Goal: Information Seeking & Learning: Learn about a topic

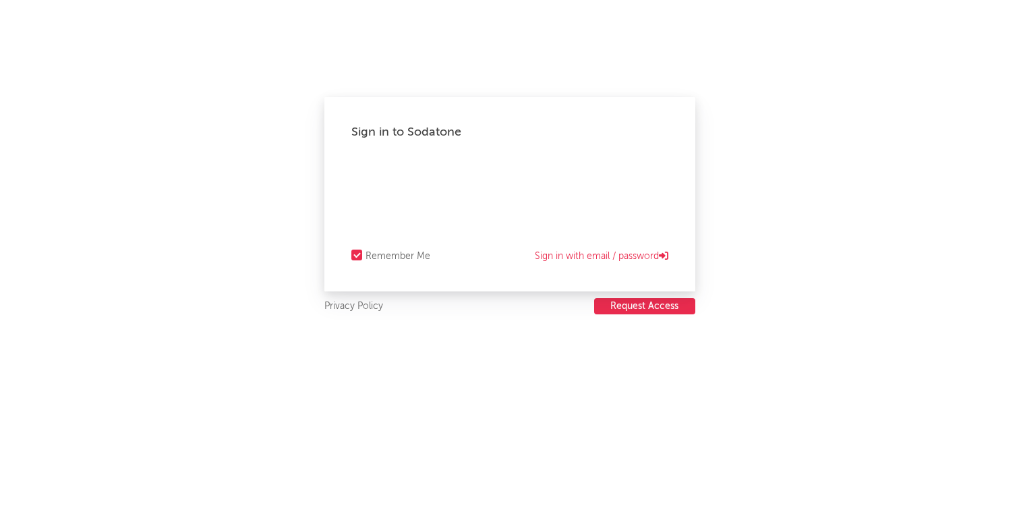
select select "recorded_music"
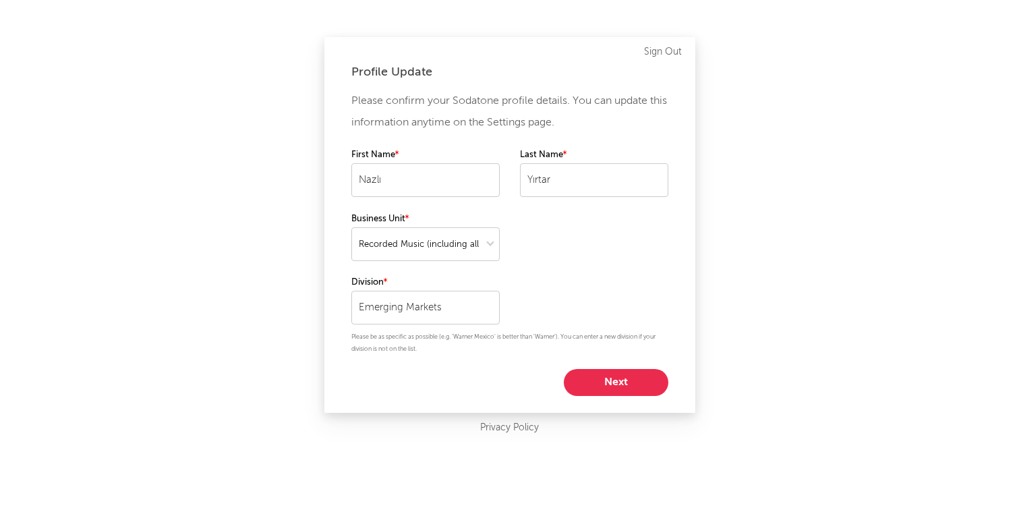
click at [629, 382] on button "Next" at bounding box center [616, 382] width 105 height 27
select select "marketing"
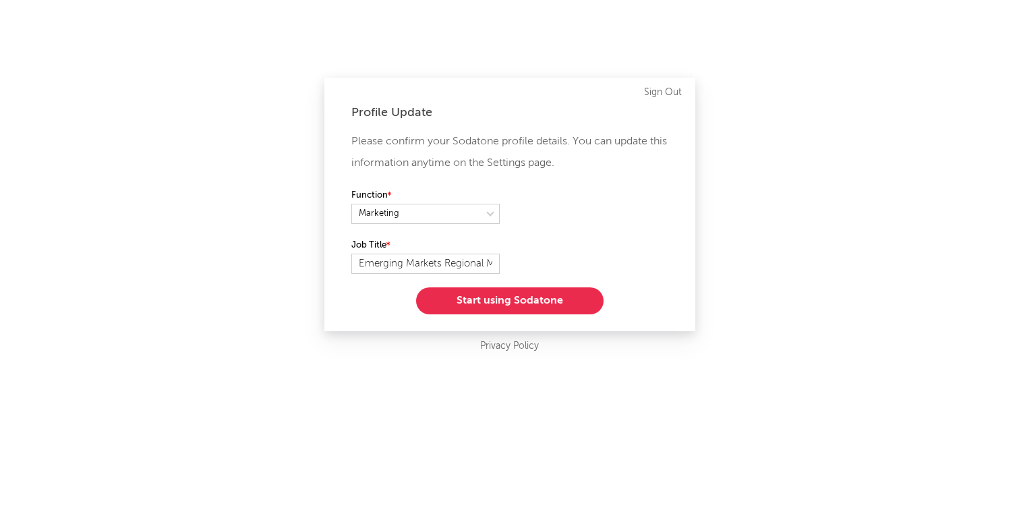
click at [541, 304] on button "Start using Sodatone" at bounding box center [509, 300] width 187 height 27
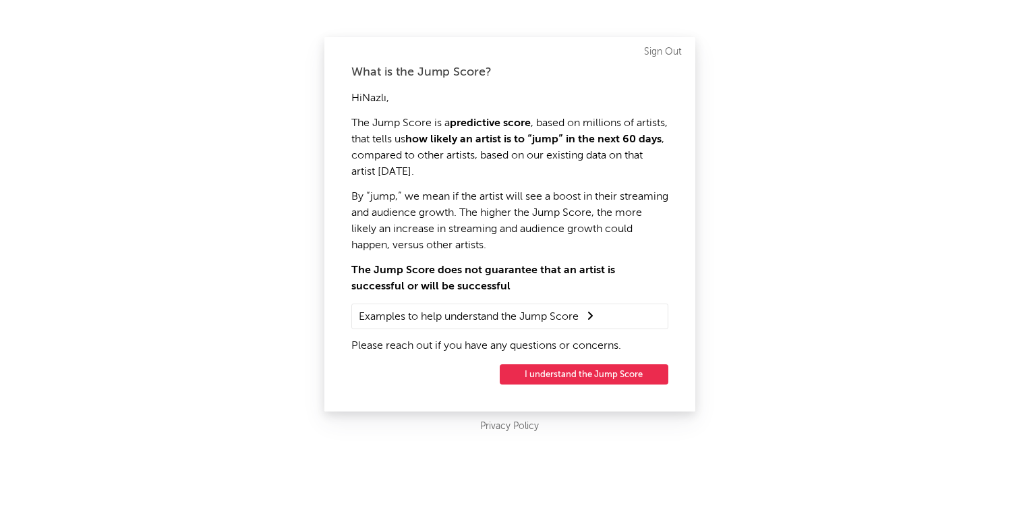
click at [567, 374] on button "I understand the Jump Score" at bounding box center [584, 374] width 169 height 20
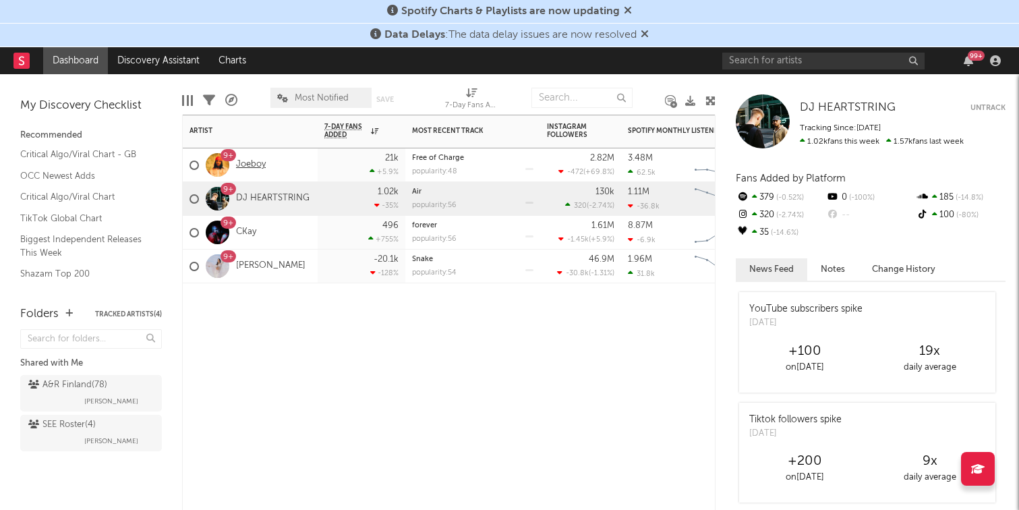
click at [251, 162] on link "Joeboy" at bounding box center [251, 164] width 30 height 11
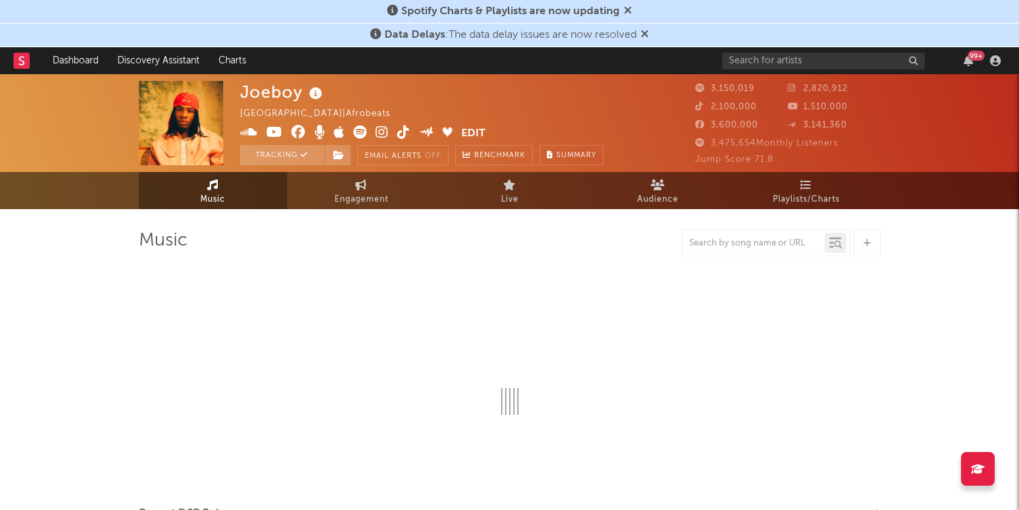
select select "6m"
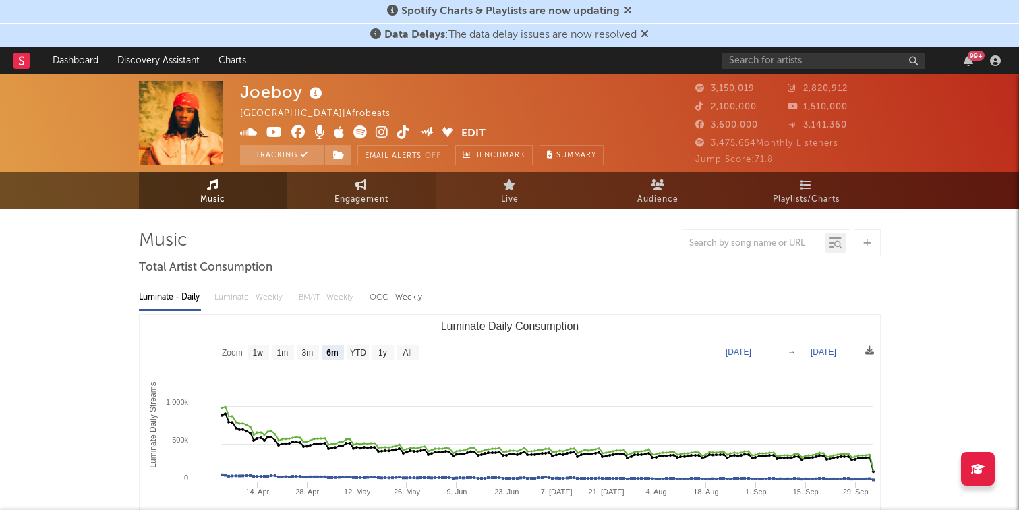
click at [369, 189] on link "Engagement" at bounding box center [361, 190] width 148 height 37
select select "1w"
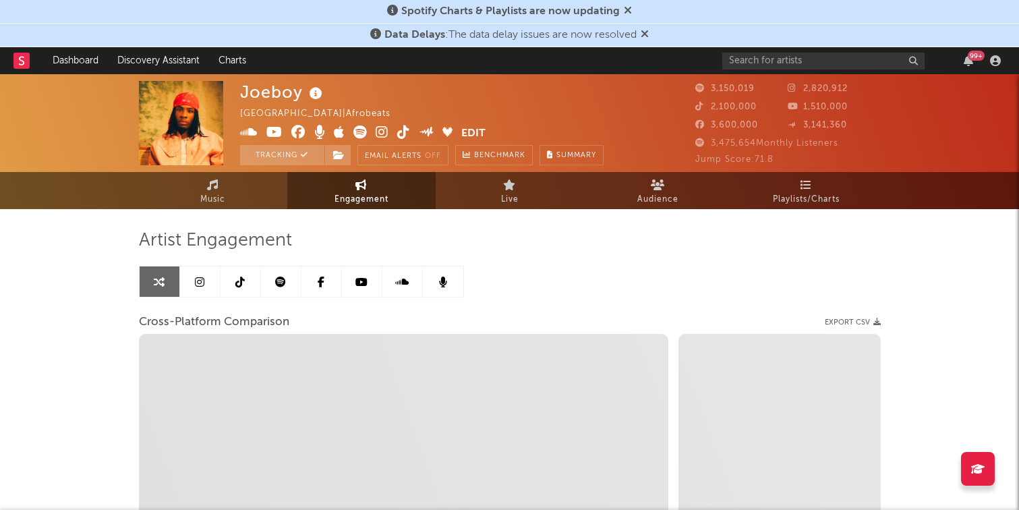
click at [718, 89] on span "3,150,019" at bounding box center [724, 88] width 59 height 9
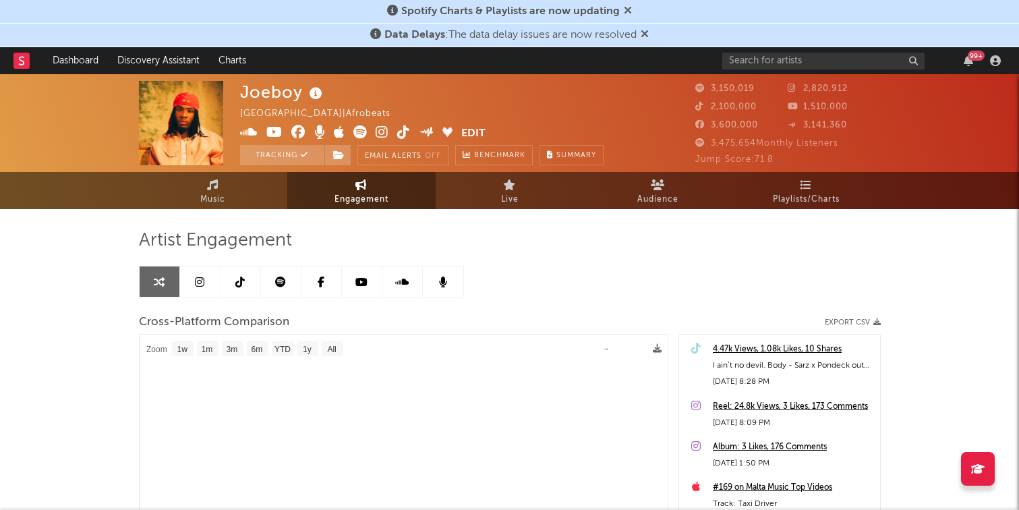
select select "1m"
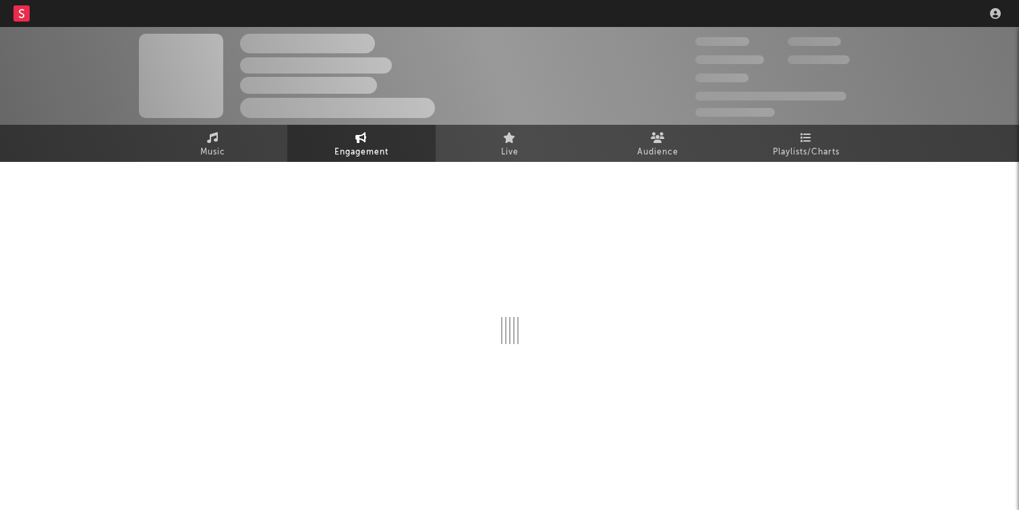
select select "1w"
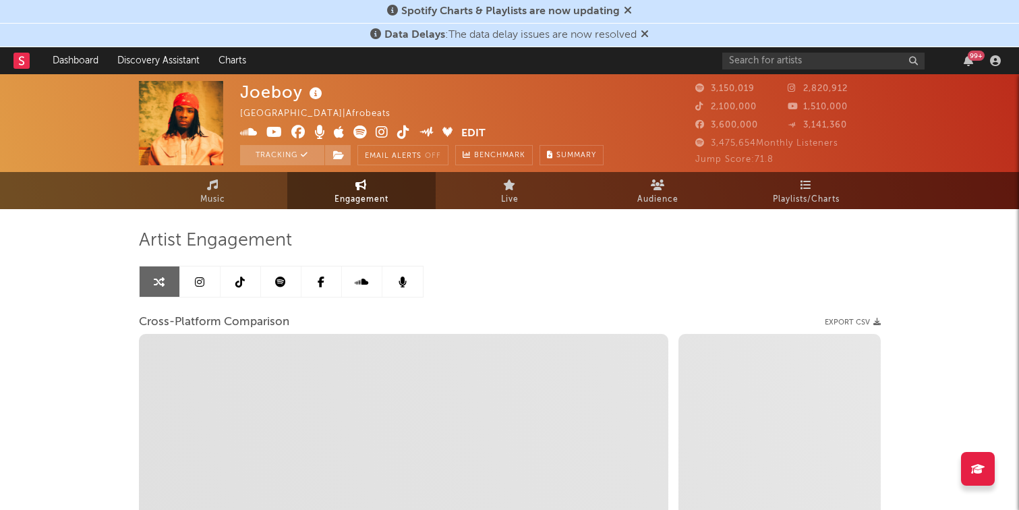
click at [208, 283] on link at bounding box center [200, 281] width 40 height 30
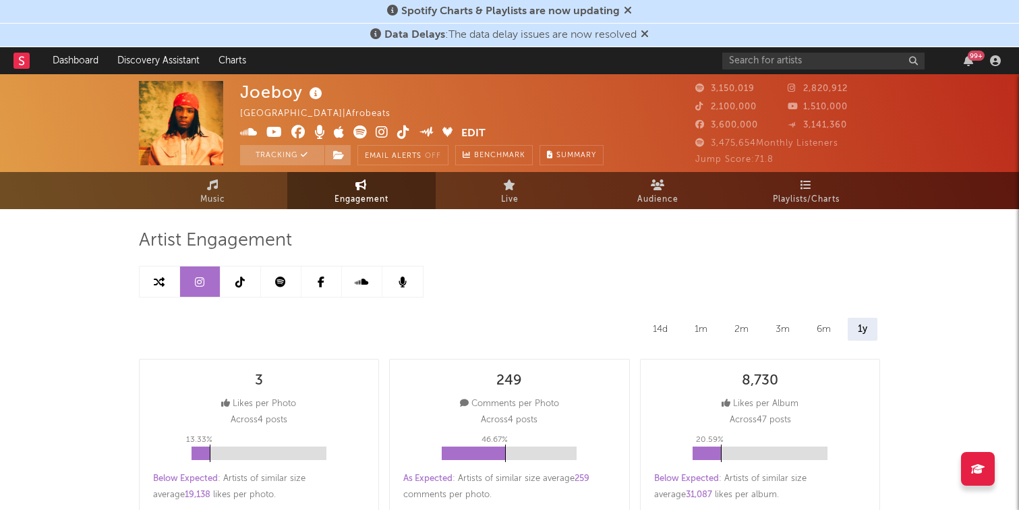
click at [163, 283] on icon at bounding box center [159, 281] width 11 height 11
select select "1w"
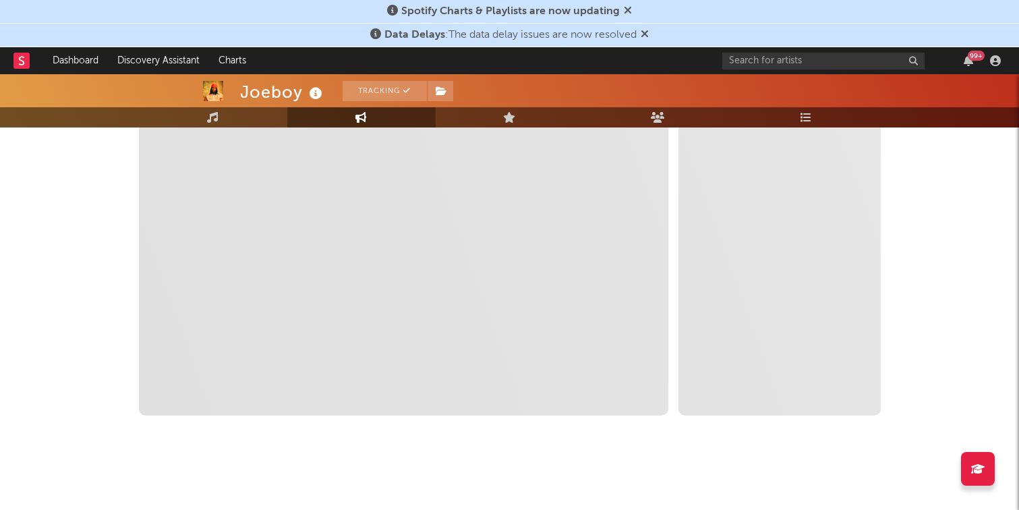
select select "1m"
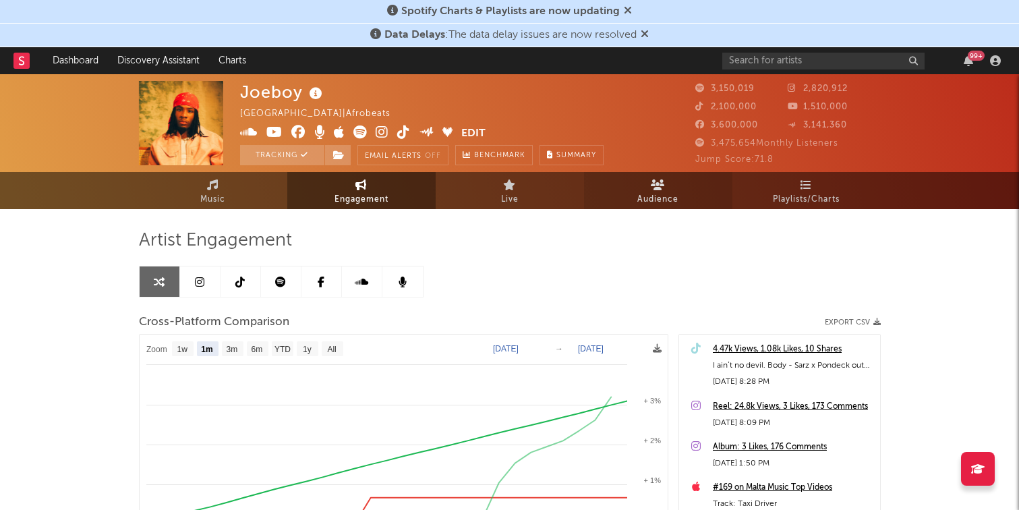
click at [659, 185] on icon at bounding box center [658, 184] width 14 height 11
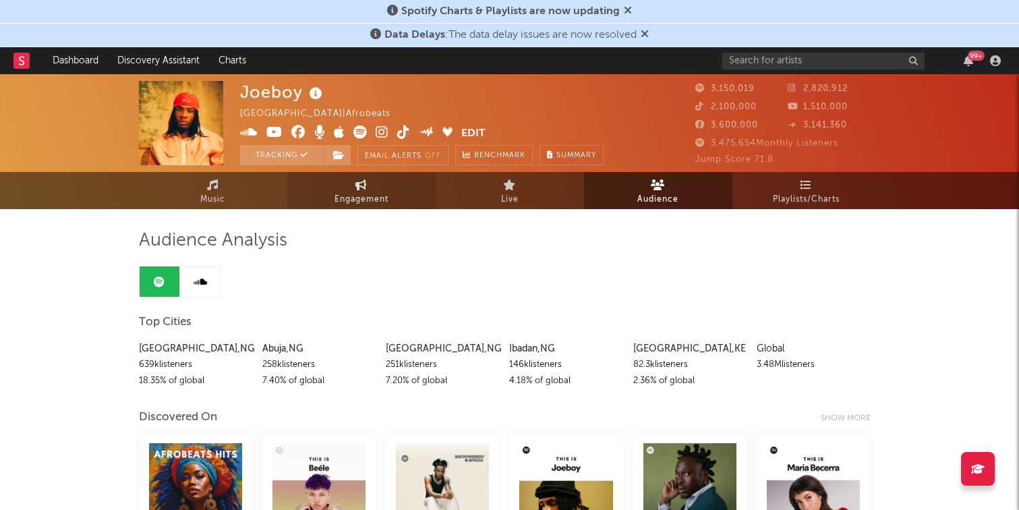
click at [351, 192] on span "Engagement" at bounding box center [361, 199] width 54 height 16
select select "1w"
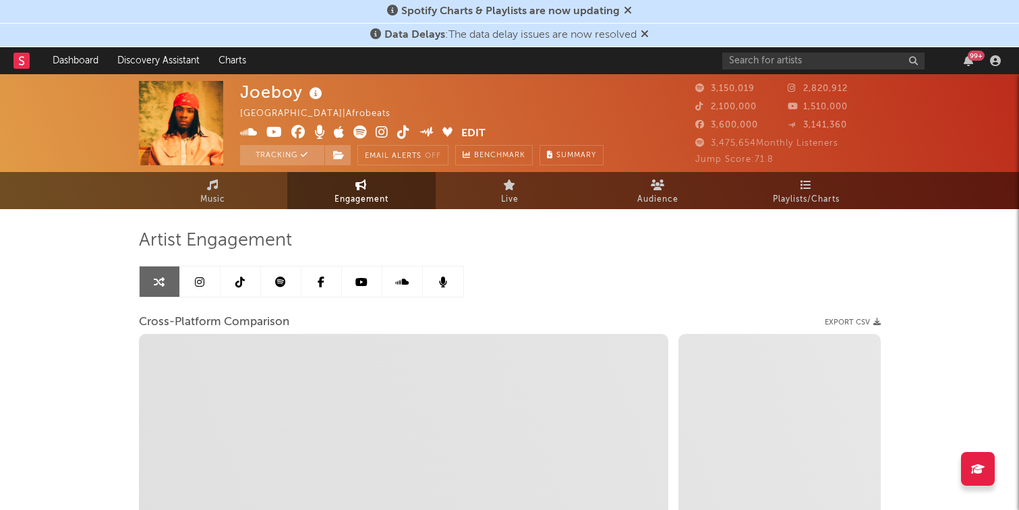
select select "1m"
